Goal: Information Seeking & Learning: Learn about a topic

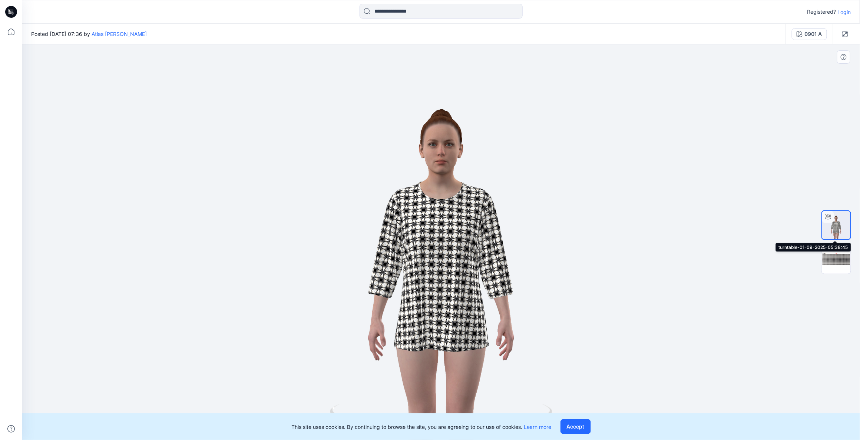
click at [837, 229] on img at bounding box center [836, 225] width 28 height 28
click at [806, 36] on div "0901 A" at bounding box center [813, 34] width 17 height 8
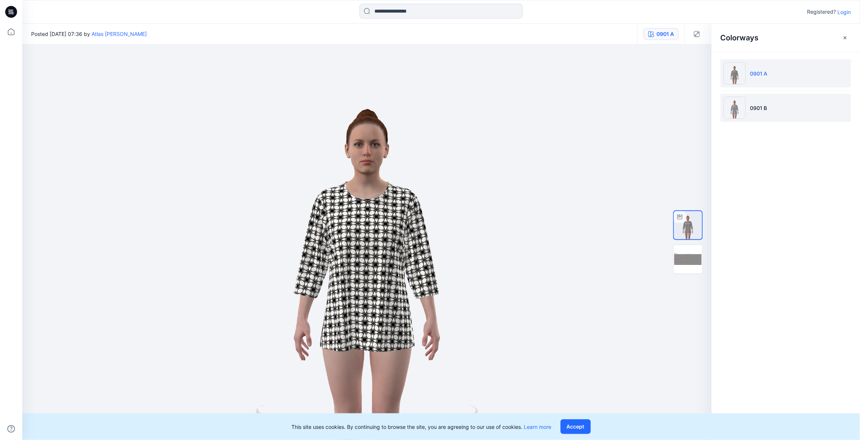
click at [757, 113] on li "0901 B" at bounding box center [785, 108] width 130 height 28
click at [732, 113] on img at bounding box center [734, 108] width 22 height 22
